Goal: Information Seeking & Learning: Find specific fact

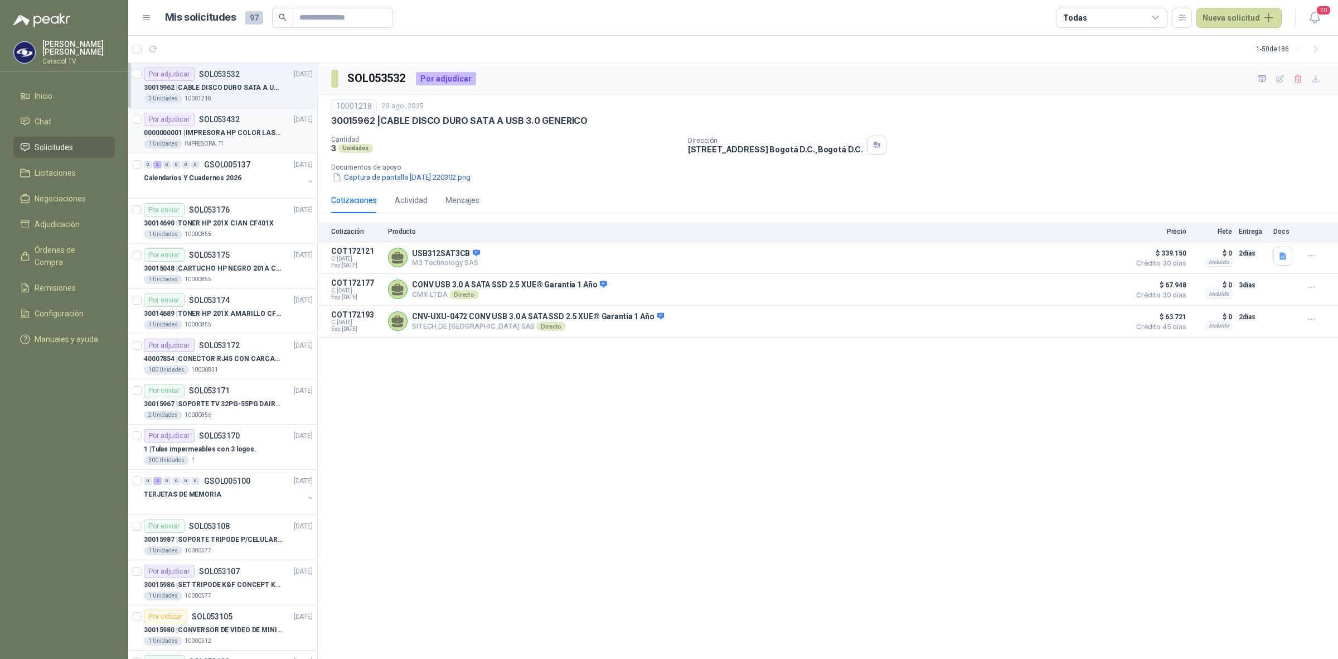
click at [253, 142] on div "1 Unidades IMPRESORA_TI" at bounding box center [228, 143] width 169 height 9
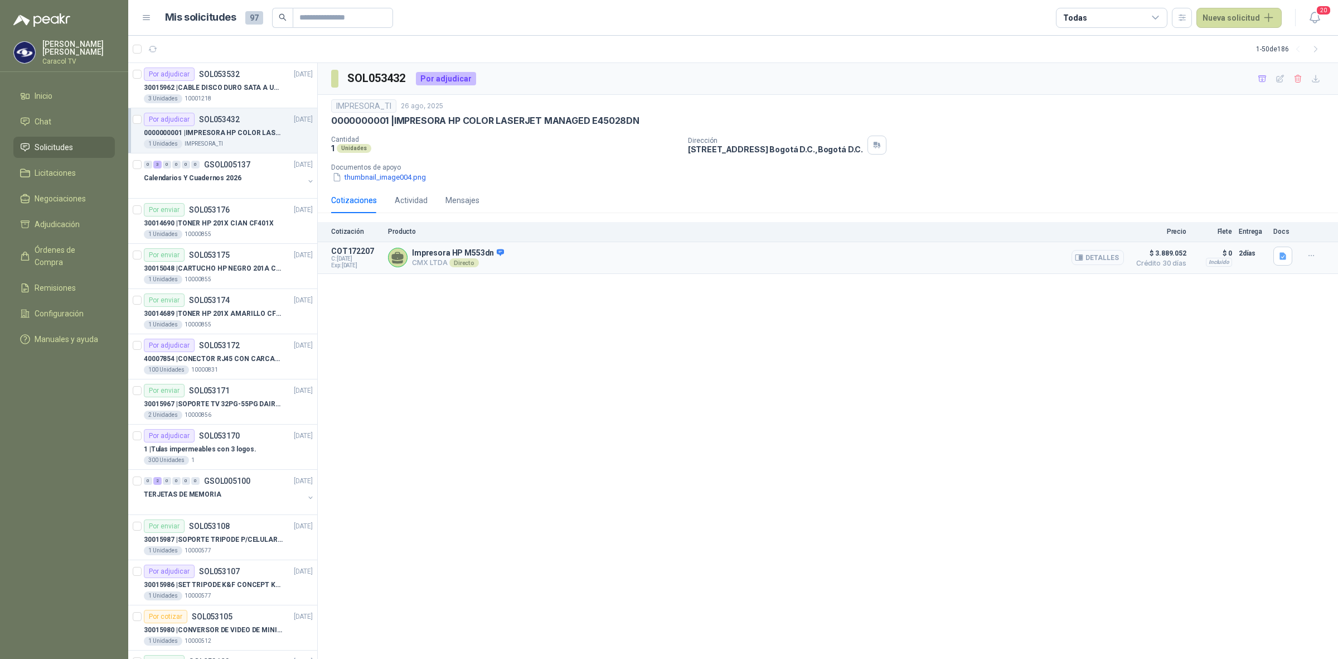
click at [1090, 255] on button "Detalles" at bounding box center [1098, 257] width 52 height 15
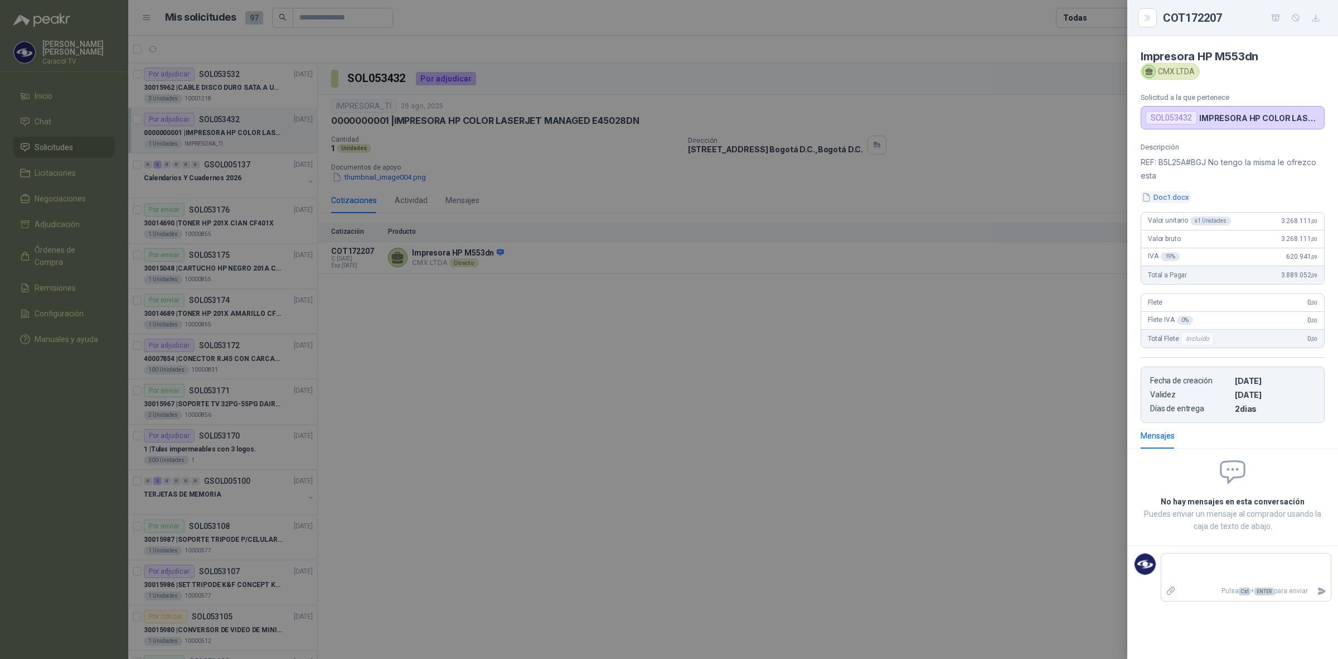
click at [1167, 196] on button "Doc1.docx" at bounding box center [1166, 197] width 50 height 12
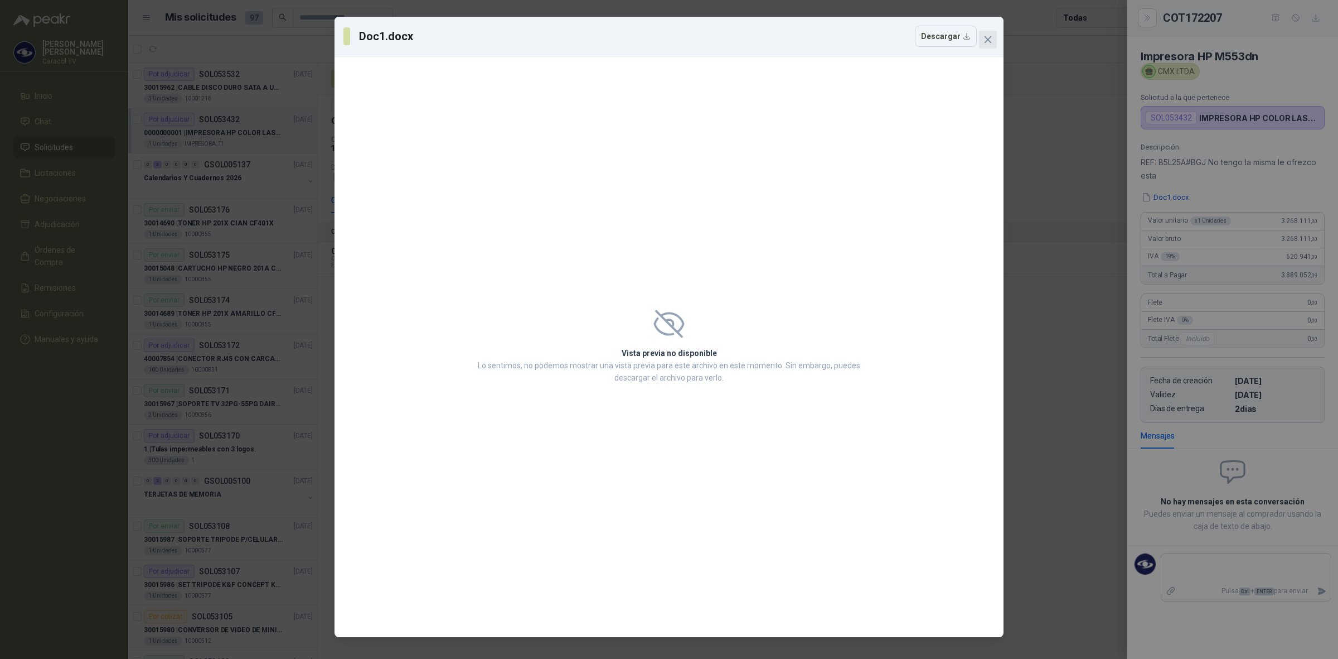
click at [990, 42] on icon "close" at bounding box center [988, 39] width 9 height 9
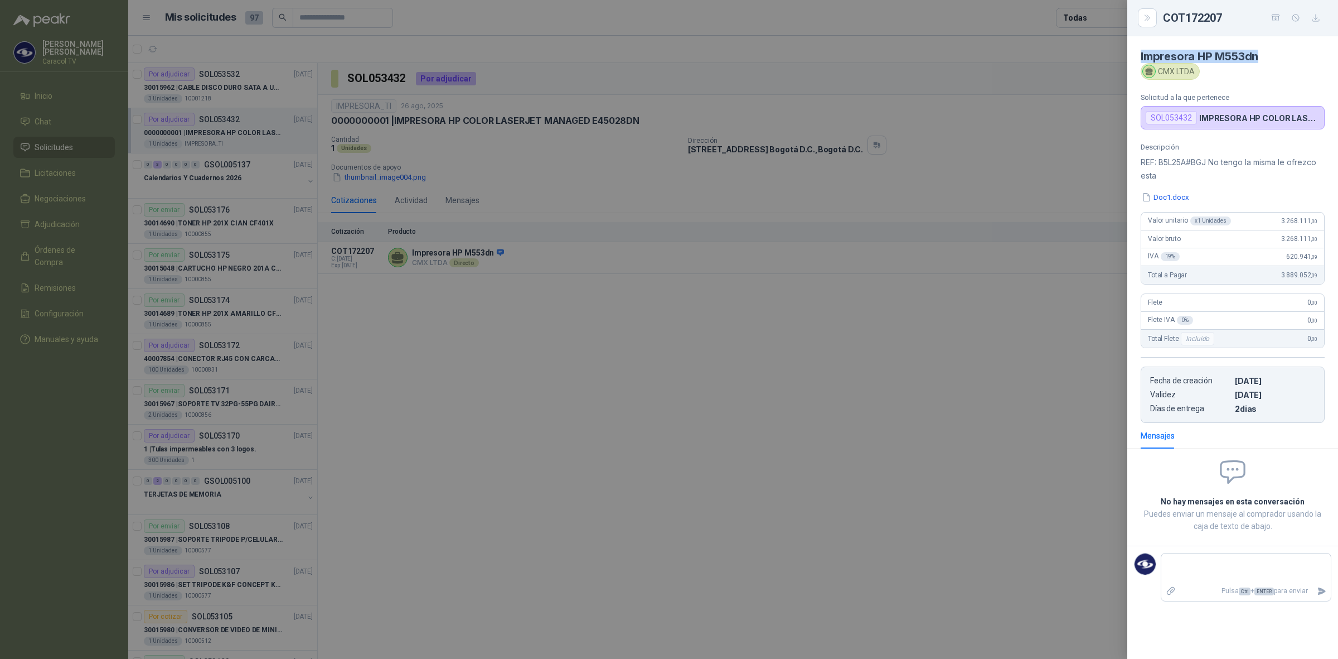
drag, startPoint x: 1285, startPoint y: 56, endPoint x: 1140, endPoint y: 57, distance: 145.0
click at [1141, 57] on h4 "Impresora HP M553dn" at bounding box center [1233, 56] width 184 height 13
copy h4 "Impresora HP M553dn"
click at [542, 416] on div at bounding box center [669, 329] width 1338 height 659
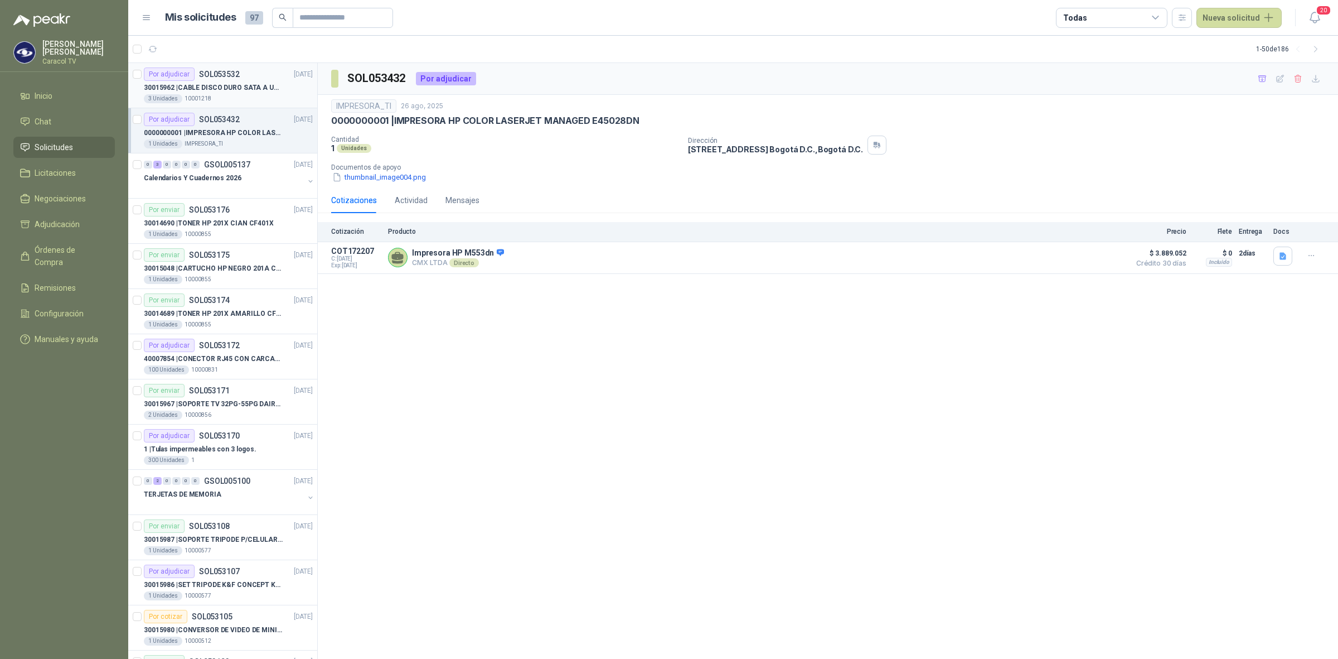
drag, startPoint x: 0, startPoint y: 0, endPoint x: 188, endPoint y: 92, distance: 209.3
click at [188, 92] on p "30015962 | CABLE DISCO DURO SATA A USB 3.0 GENERICO" at bounding box center [213, 88] width 139 height 11
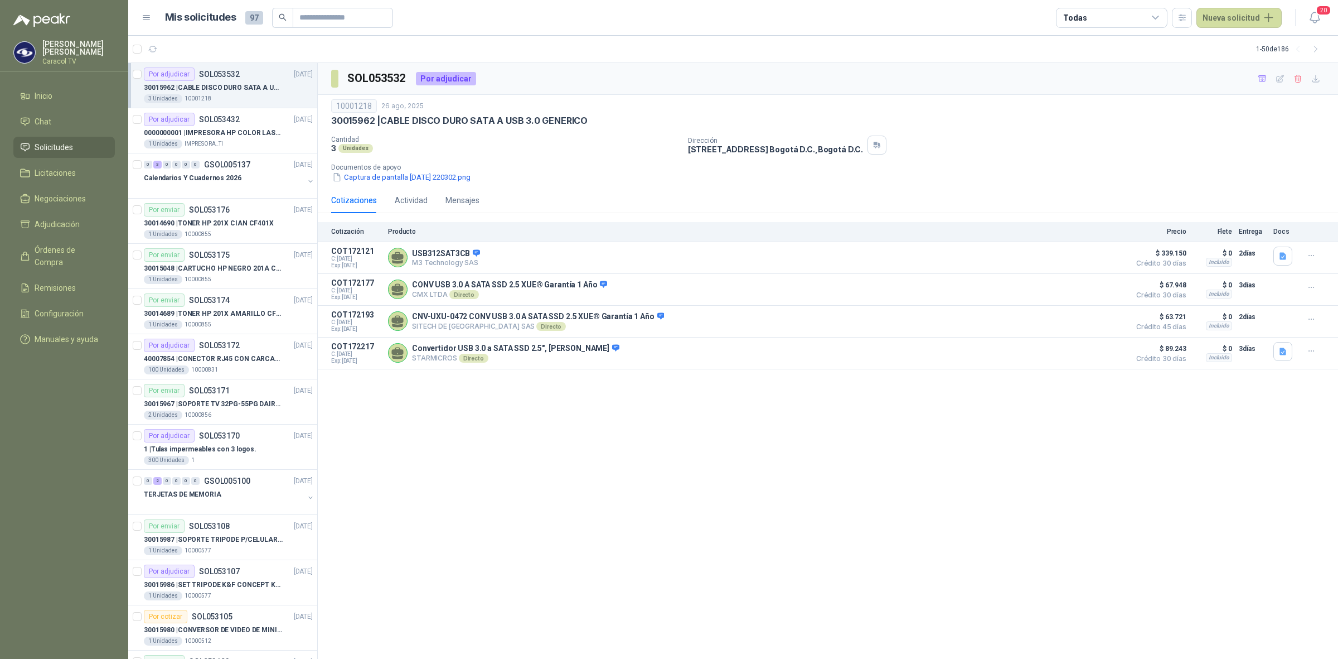
click at [219, 96] on div "3 Unidades 10001218" at bounding box center [228, 98] width 169 height 9
click at [1110, 288] on button "Detalles" at bounding box center [1098, 289] width 52 height 15
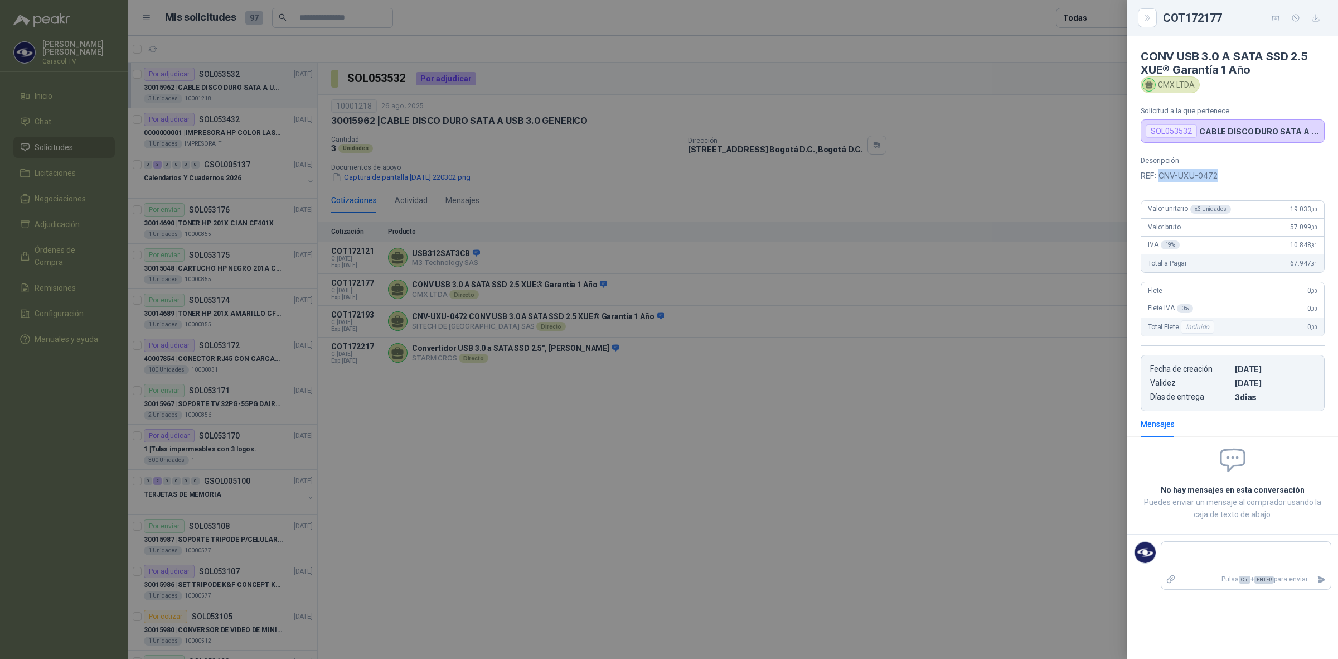
drag, startPoint x: 1160, startPoint y: 177, endPoint x: 1228, endPoint y: 178, distance: 68.1
click at [1228, 178] on p "REF: CNV-UXU-0472" at bounding box center [1233, 175] width 184 height 13
copy p "CNV-UXU-0472"
drag, startPoint x: 1142, startPoint y: 55, endPoint x: 1268, endPoint y: 69, distance: 126.8
click at [1268, 69] on h4 "CONV USB 3.0 A SATA SSD 2.5 XUE® Garantía 1 Año" at bounding box center [1233, 63] width 184 height 27
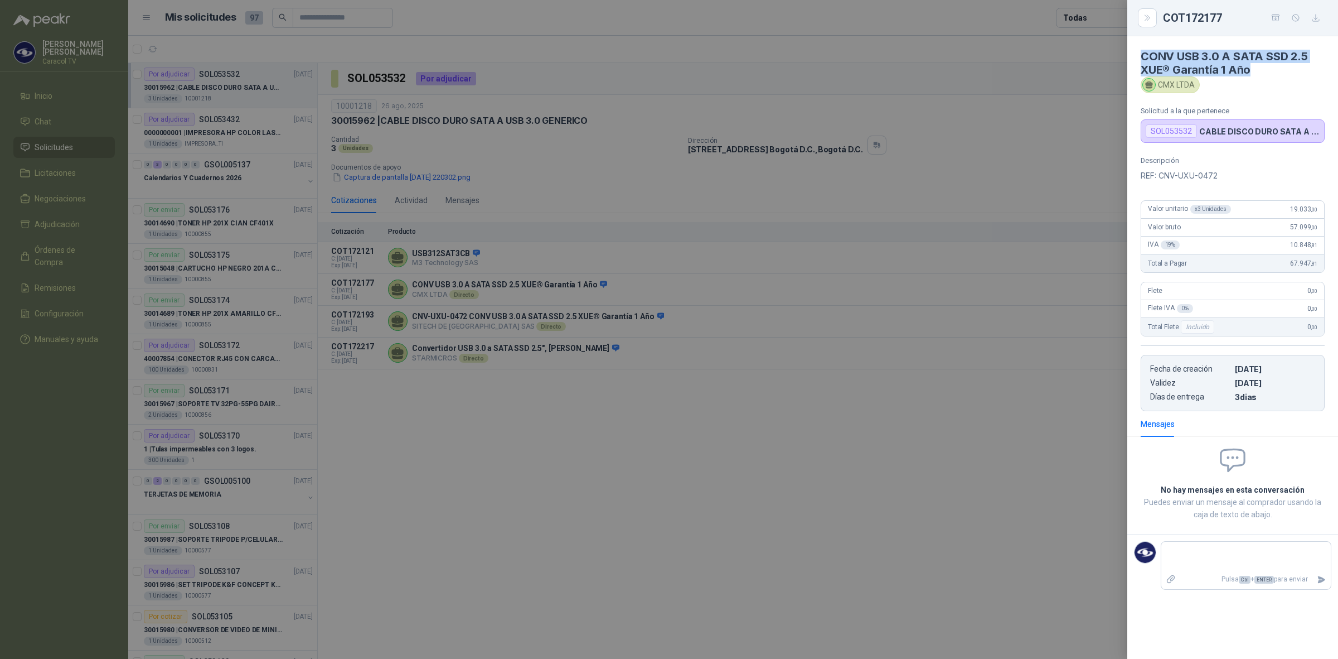
copy h4 "CONV USB 3.0 A SATA SSD 2.5 XUE® Garantía 1 Año"
